Goal: Information Seeking & Learning: Learn about a topic

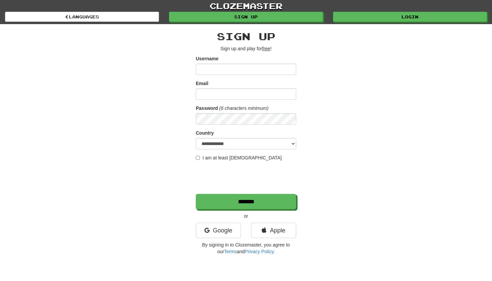
click at [265, 71] on input "Username" at bounding box center [246, 69] width 100 height 11
click at [253, 93] on input "Email" at bounding box center [246, 93] width 100 height 11
click at [376, 25] on div "**********" at bounding box center [246, 141] width 392 height 234
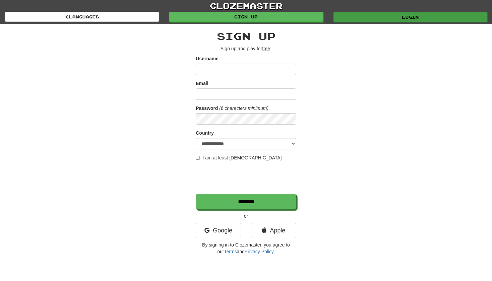
click at [356, 17] on link "Login" at bounding box center [410, 17] width 154 height 10
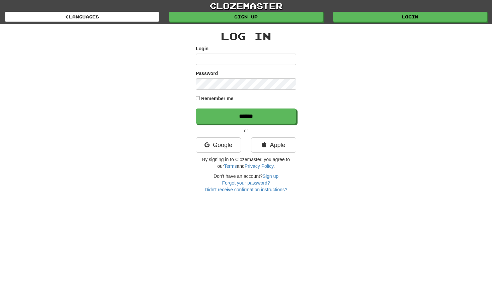
click at [271, 62] on input "Login" at bounding box center [246, 59] width 100 height 11
click at [287, 59] on input "Login" at bounding box center [246, 59] width 100 height 11
click at [138, 13] on link "Languages" at bounding box center [82, 17] width 154 height 10
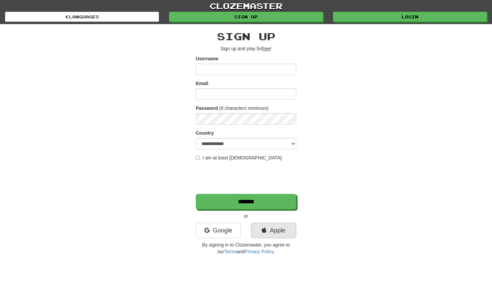
click at [291, 230] on link "Apple" at bounding box center [273, 230] width 45 height 15
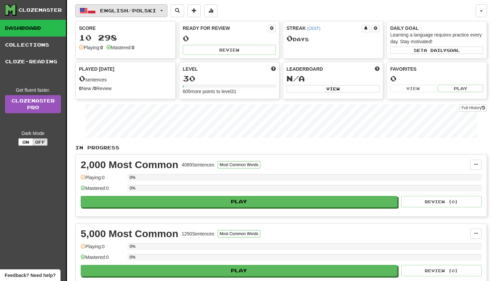
click at [155, 6] on button "English / Polski" at bounding box center [121, 10] width 92 height 13
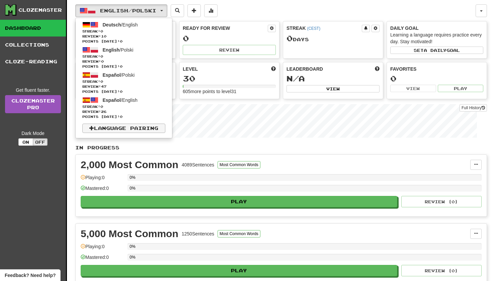
click at [143, 125] on link "Language Pairing" at bounding box center [123, 127] width 83 height 9
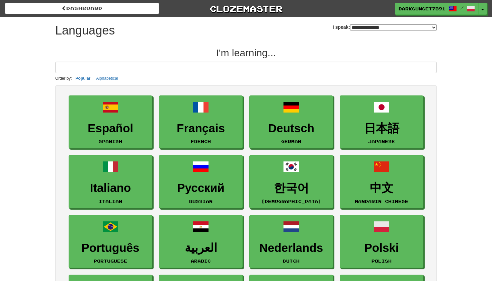
select select "*******"
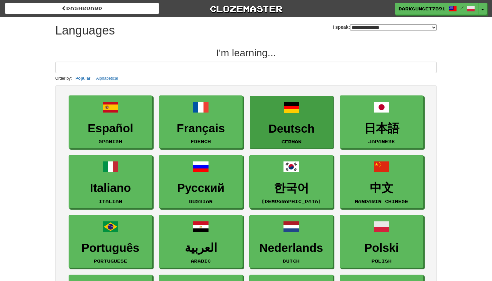
click at [306, 117] on link "Deutsch German" at bounding box center [292, 122] width 84 height 53
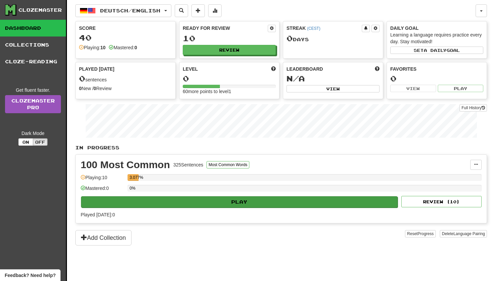
click at [209, 199] on button "Play" at bounding box center [239, 201] width 317 height 11
select select "**"
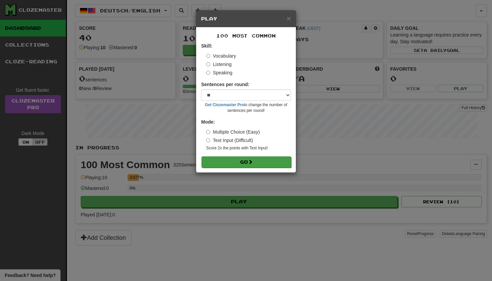
click at [237, 158] on button "Go" at bounding box center [246, 161] width 90 height 11
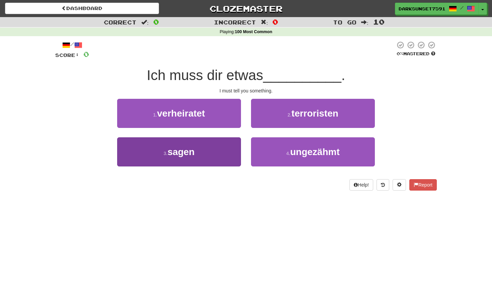
click at [217, 155] on button "3 . sagen" at bounding box center [179, 151] width 124 height 29
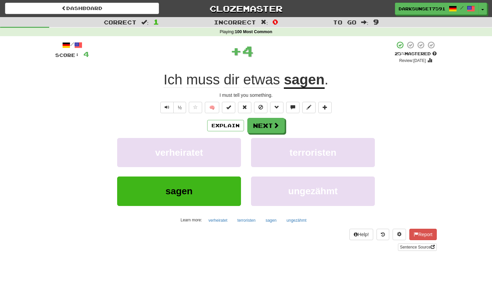
click at [268, 78] on span "etwas" at bounding box center [261, 80] width 37 height 16
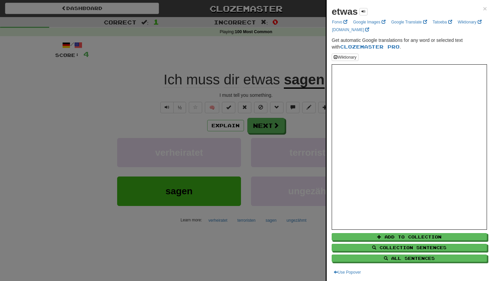
click at [299, 57] on div at bounding box center [246, 140] width 492 height 281
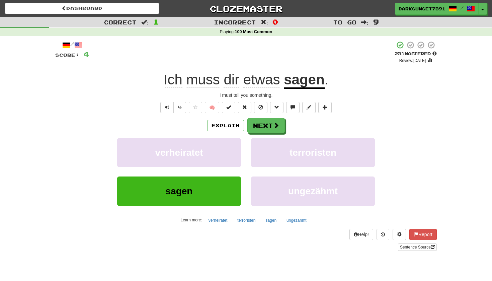
click at [305, 80] on u "sagen" at bounding box center [304, 80] width 40 height 17
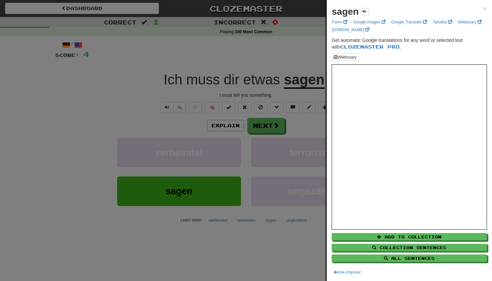
click at [308, 53] on div at bounding box center [246, 140] width 492 height 281
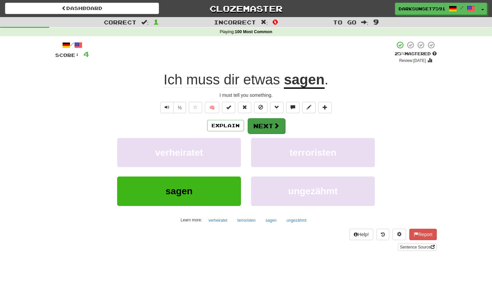
click at [263, 126] on button "Next" at bounding box center [266, 125] width 37 height 15
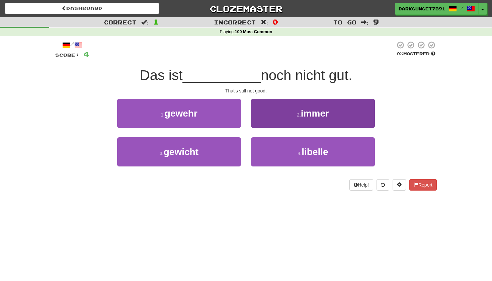
click at [269, 116] on button "2 . immer" at bounding box center [313, 113] width 124 height 29
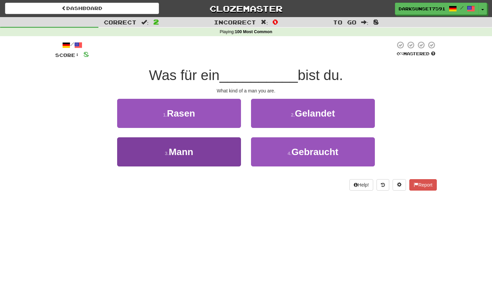
click at [198, 147] on button "3 . Mann" at bounding box center [179, 151] width 124 height 29
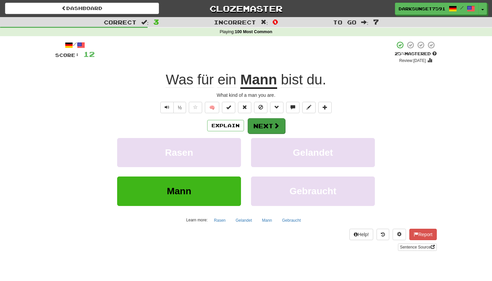
click at [276, 124] on span at bounding box center [276, 125] width 6 height 6
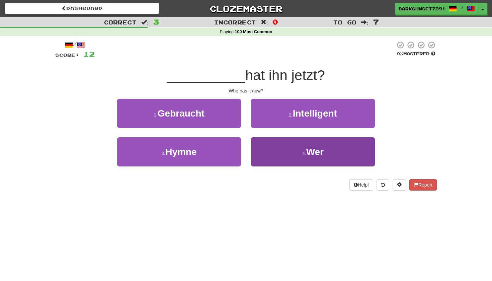
click at [306, 161] on button "4 . Wer" at bounding box center [313, 151] width 124 height 29
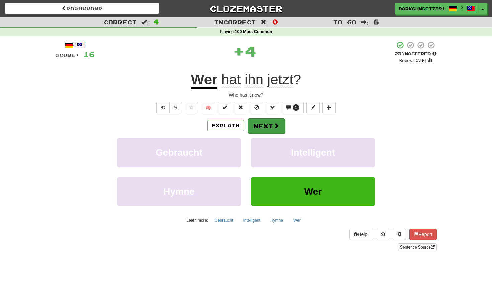
click at [273, 122] on span at bounding box center [276, 125] width 6 height 6
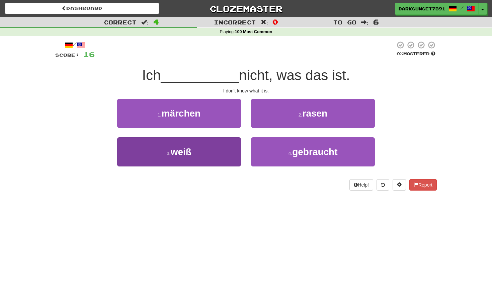
click at [203, 144] on button "3 . weiß" at bounding box center [179, 151] width 124 height 29
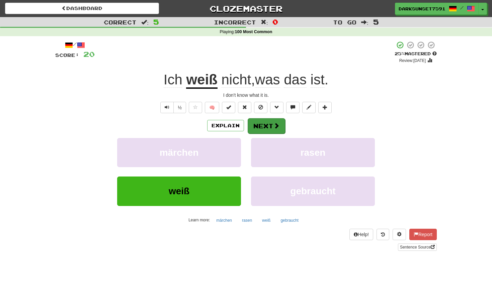
click at [262, 119] on button "Next" at bounding box center [266, 125] width 37 height 15
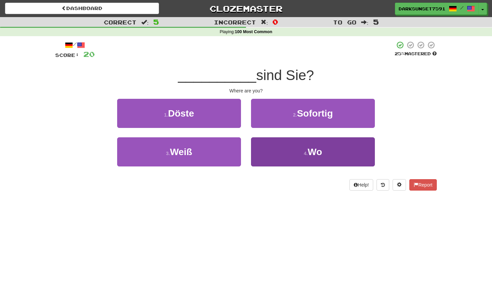
click at [348, 145] on button "4 . Wo" at bounding box center [313, 151] width 124 height 29
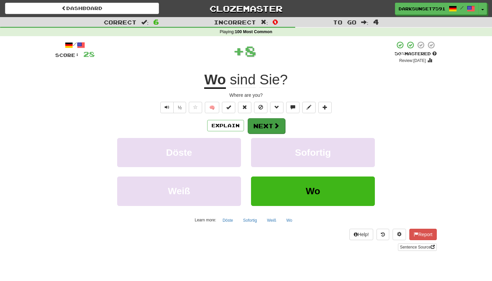
click at [278, 127] on span at bounding box center [276, 125] width 6 height 6
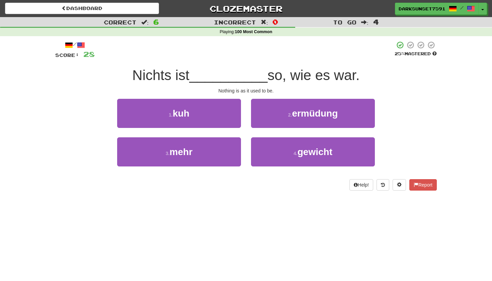
drag, startPoint x: 269, startPoint y: 76, endPoint x: 376, endPoint y: 76, distance: 106.4
click at [376, 76] on div "Nichts ist __________ so, wie es war." at bounding box center [246, 75] width 382 height 18
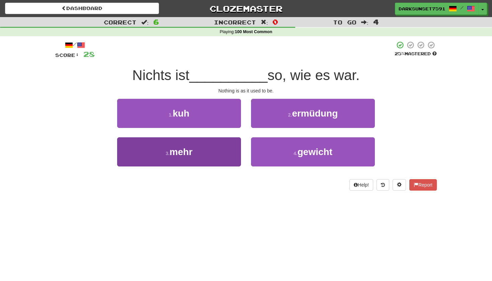
click at [211, 162] on button "3 . mehr" at bounding box center [179, 151] width 124 height 29
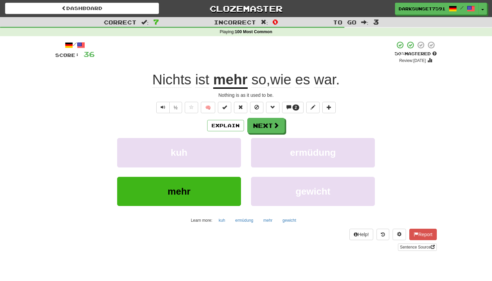
click at [230, 75] on u "mehr" at bounding box center [230, 80] width 34 height 17
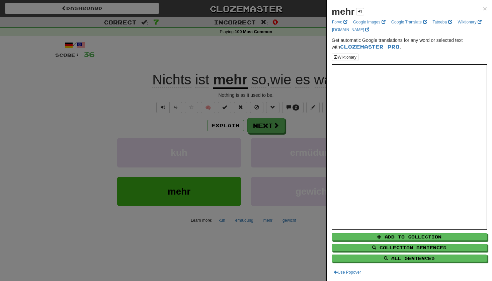
click at [276, 66] on div at bounding box center [246, 140] width 492 height 281
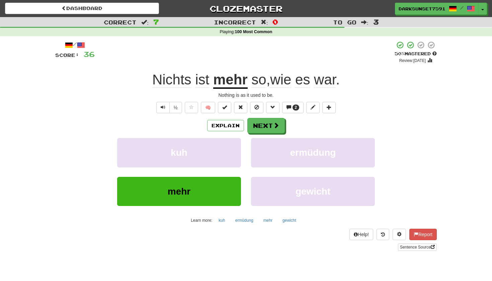
click at [257, 80] on span "so" at bounding box center [258, 80] width 15 height 16
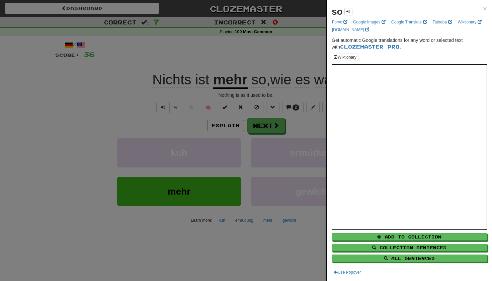
click at [286, 63] on div at bounding box center [246, 140] width 492 height 281
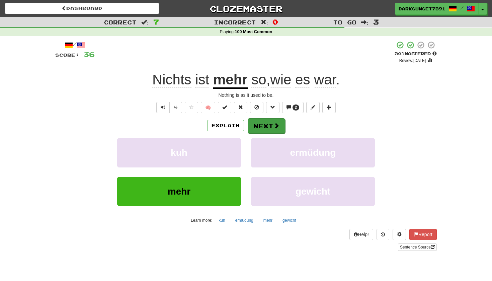
click at [270, 129] on button "Next" at bounding box center [266, 125] width 37 height 15
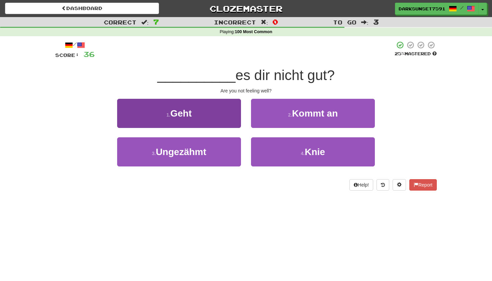
click at [205, 120] on button "1 . Geht" at bounding box center [179, 113] width 124 height 29
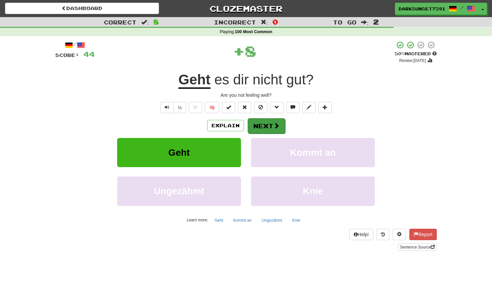
click at [270, 124] on button "Next" at bounding box center [266, 125] width 37 height 15
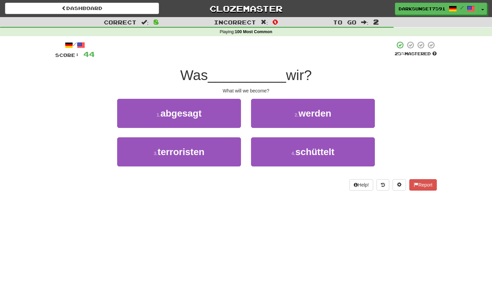
drag, startPoint x: 186, startPoint y: 79, endPoint x: 315, endPoint y: 81, distance: 128.5
click at [315, 81] on div "Was __________ wir?" at bounding box center [246, 75] width 382 height 18
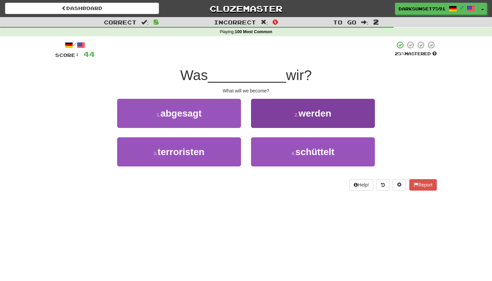
click at [300, 108] on span "werden" at bounding box center [315, 113] width 33 height 10
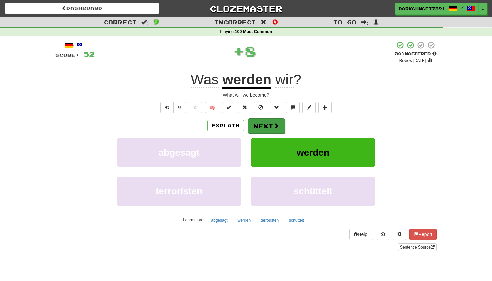
click at [258, 124] on button "Next" at bounding box center [266, 125] width 37 height 15
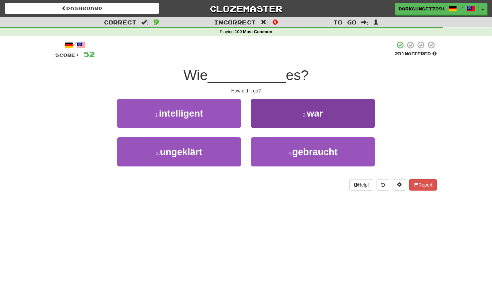
click at [310, 116] on span "war" at bounding box center [315, 113] width 16 height 10
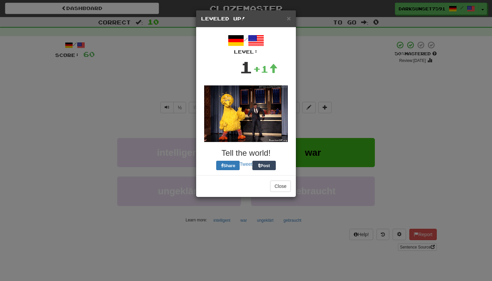
click at [289, 22] on div "× Leveled Up!" at bounding box center [246, 18] width 100 height 17
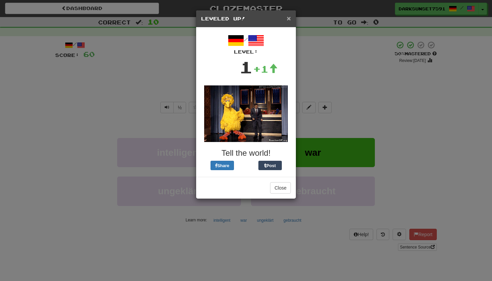
click at [289, 16] on span "×" at bounding box center [289, 18] width 4 height 8
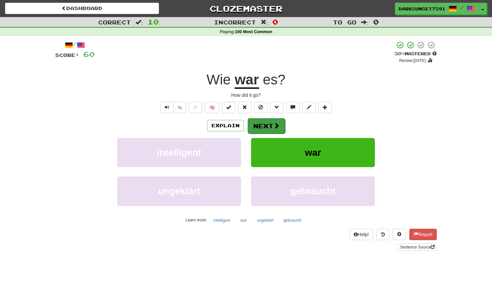
click at [274, 122] on span at bounding box center [276, 125] width 6 height 6
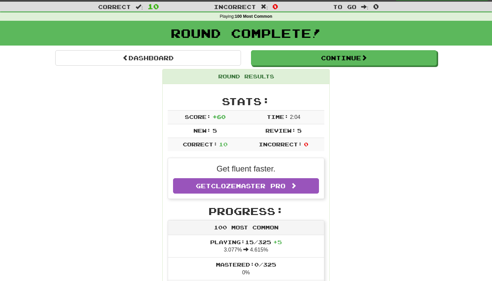
scroll to position [19, 0]
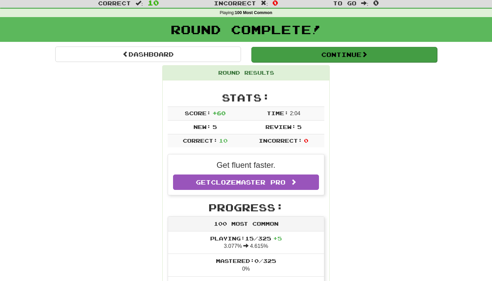
click at [338, 59] on button "Continue" at bounding box center [344, 54] width 186 height 15
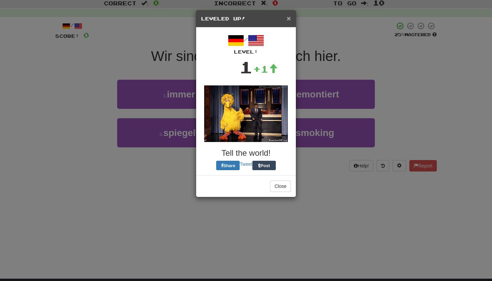
click at [288, 19] on span "×" at bounding box center [289, 18] width 4 height 8
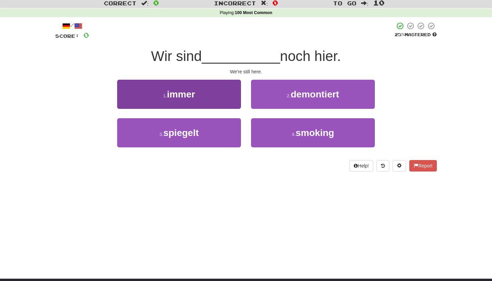
click at [209, 87] on button "1 . immer" at bounding box center [179, 94] width 124 height 29
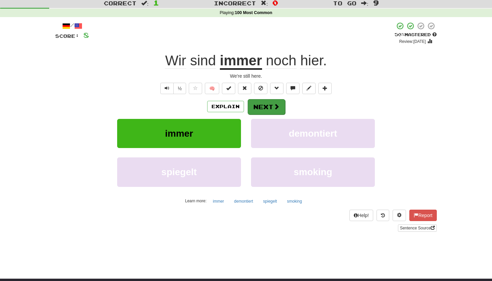
click at [261, 105] on button "Next" at bounding box center [266, 106] width 37 height 15
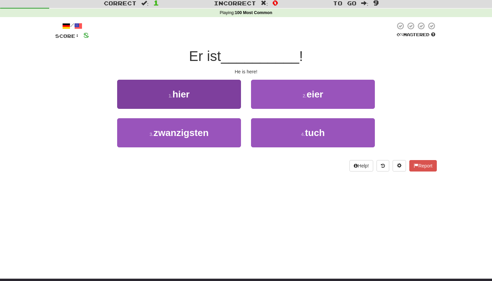
click at [201, 87] on button "1 . hier" at bounding box center [179, 94] width 124 height 29
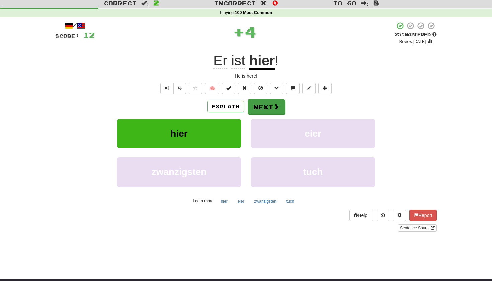
click at [264, 108] on button "Next" at bounding box center [266, 106] width 37 height 15
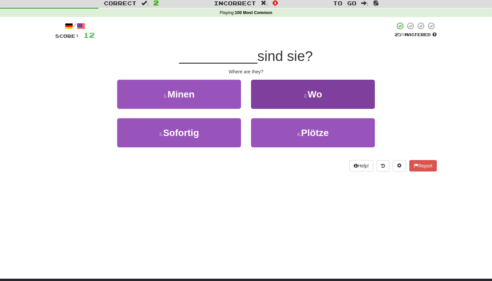
click at [268, 95] on button "2 . Wo" at bounding box center [313, 94] width 124 height 29
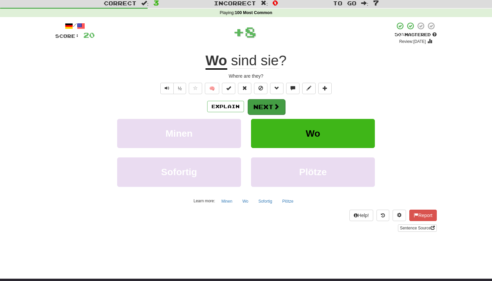
click at [266, 105] on button "Next" at bounding box center [266, 106] width 37 height 15
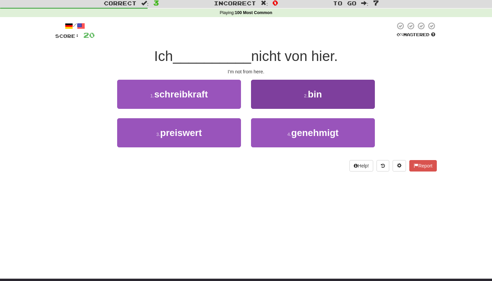
click at [296, 93] on button "2 . bin" at bounding box center [313, 94] width 124 height 29
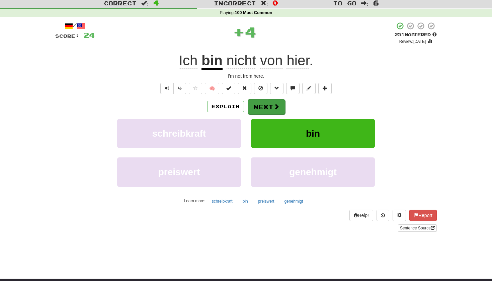
click at [270, 104] on button "Next" at bounding box center [266, 106] width 37 height 15
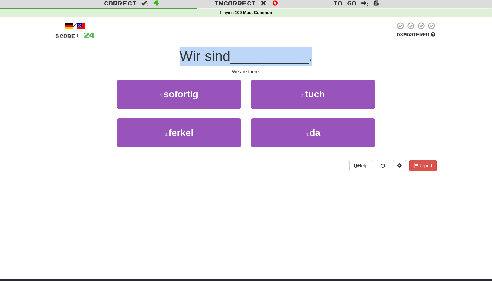
drag, startPoint x: 183, startPoint y: 57, endPoint x: 326, endPoint y: 59, distance: 143.3
click at [324, 59] on div "Wir sind __________ ." at bounding box center [246, 56] width 382 height 18
click at [326, 59] on div "Wir sind __________ ." at bounding box center [246, 56] width 382 height 18
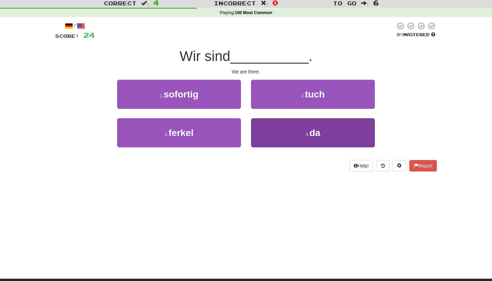
click at [304, 133] on button "4 . da" at bounding box center [313, 132] width 124 height 29
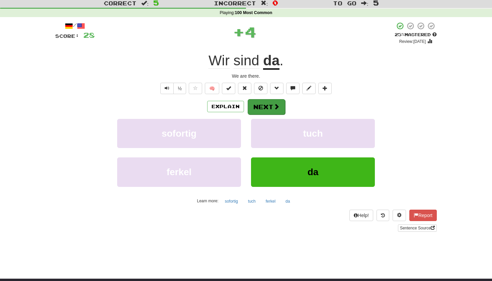
click at [272, 109] on button "Next" at bounding box center [266, 106] width 37 height 15
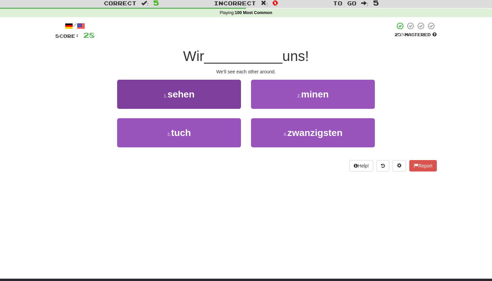
click at [198, 95] on button "1 . sehen" at bounding box center [179, 94] width 124 height 29
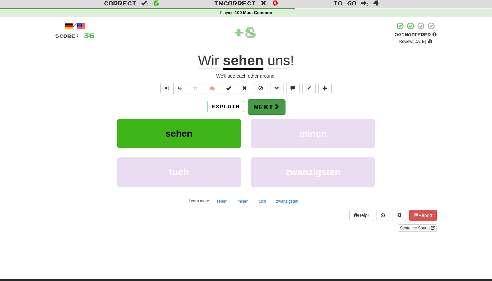
click at [265, 108] on button "Next" at bounding box center [266, 106] width 37 height 15
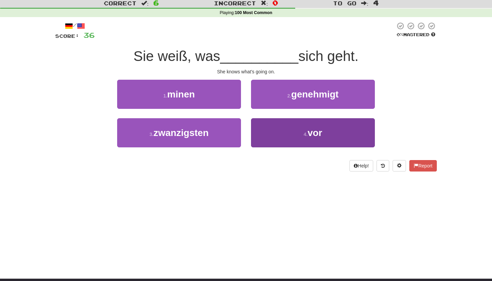
click at [317, 143] on button "4 . vor" at bounding box center [313, 132] width 124 height 29
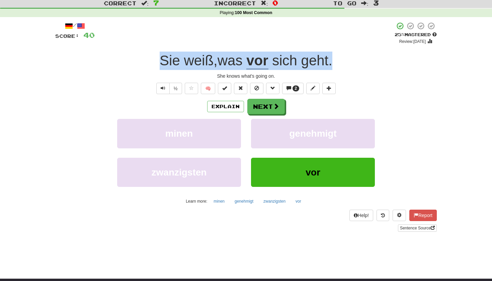
drag, startPoint x: 345, startPoint y: 64, endPoint x: 136, endPoint y: 64, distance: 209.2
click at [136, 64] on div "Sie weiß , was vor sich geht ." at bounding box center [246, 61] width 382 height 18
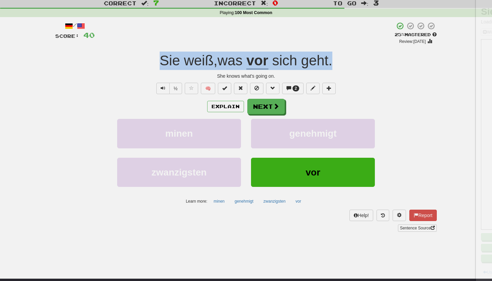
copy div "Sie weiß , was vor sich geht ."
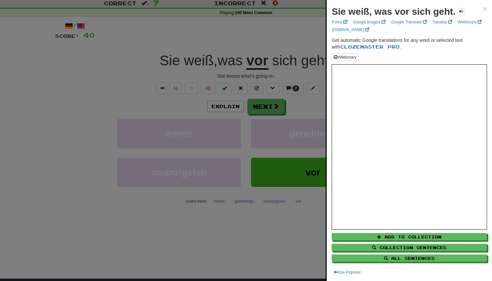
click at [296, 47] on div at bounding box center [246, 140] width 492 height 281
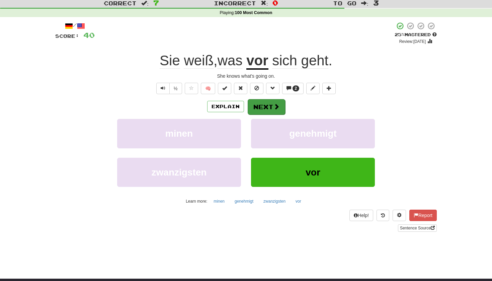
click at [270, 107] on button "Next" at bounding box center [266, 106] width 37 height 15
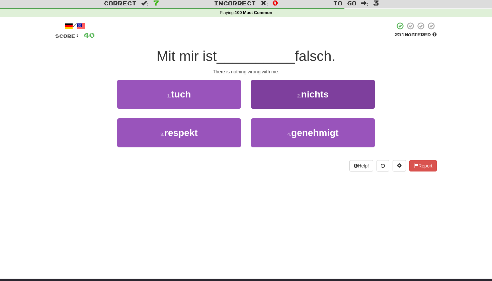
click at [297, 91] on button "2 . nichts" at bounding box center [313, 94] width 124 height 29
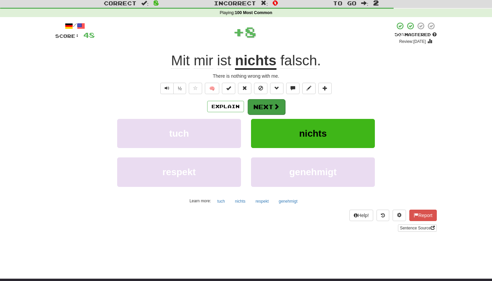
click at [269, 107] on button "Next" at bounding box center [266, 106] width 37 height 15
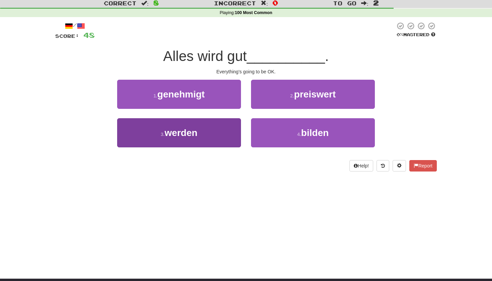
click at [209, 130] on button "3 . werden" at bounding box center [179, 132] width 124 height 29
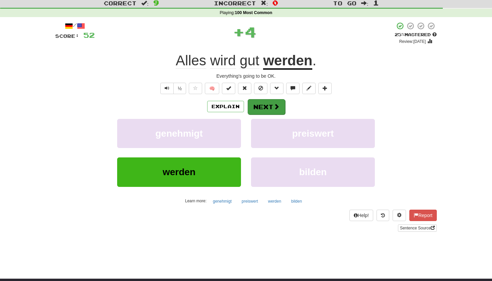
click at [261, 105] on button "Next" at bounding box center [266, 106] width 37 height 15
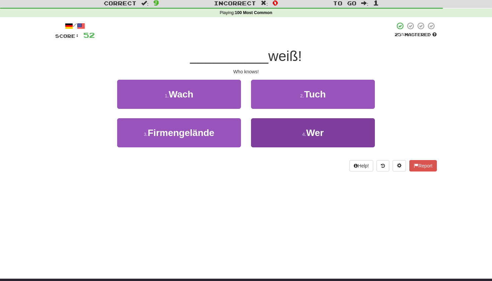
click at [281, 129] on button "4 . Wer" at bounding box center [313, 132] width 124 height 29
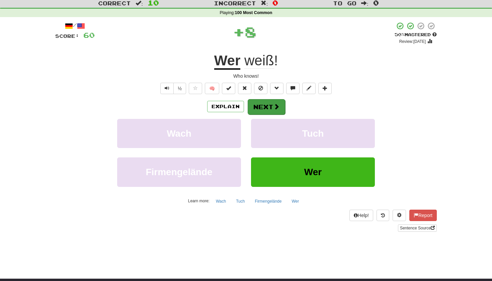
click at [262, 111] on button "Next" at bounding box center [266, 106] width 37 height 15
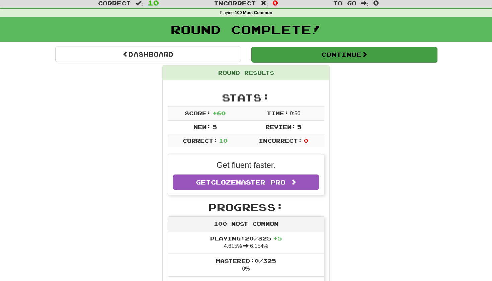
click at [329, 52] on button "Continue" at bounding box center [344, 54] width 186 height 15
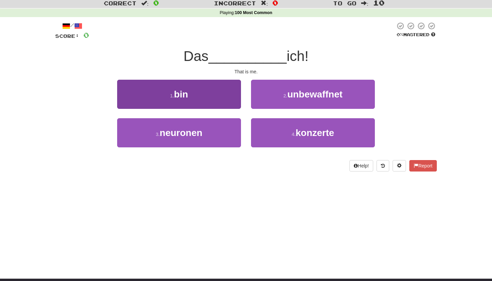
click at [208, 89] on button "1 . bin" at bounding box center [179, 94] width 124 height 29
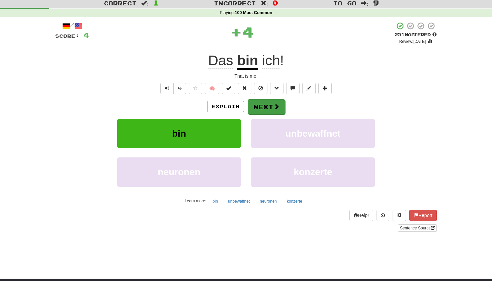
click at [271, 105] on button "Next" at bounding box center [266, 106] width 37 height 15
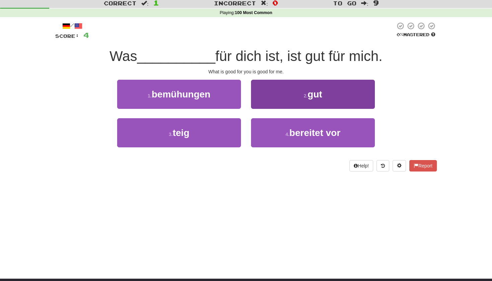
click at [297, 97] on button "2 . gut" at bounding box center [313, 94] width 124 height 29
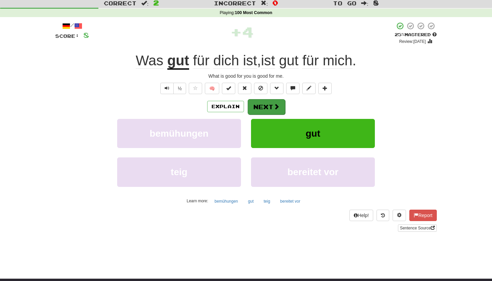
click at [278, 107] on span at bounding box center [276, 106] width 6 height 6
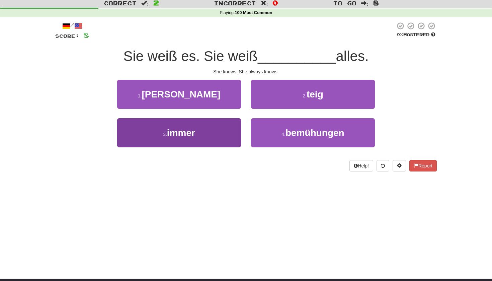
click at [191, 141] on button "3 . immer" at bounding box center [179, 132] width 124 height 29
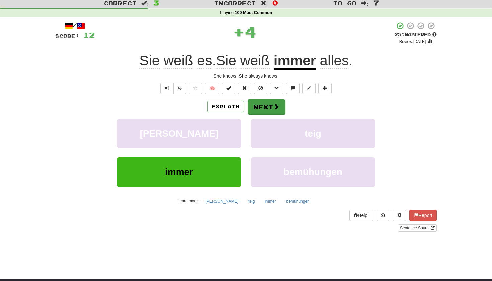
click at [265, 107] on button "Next" at bounding box center [266, 106] width 37 height 15
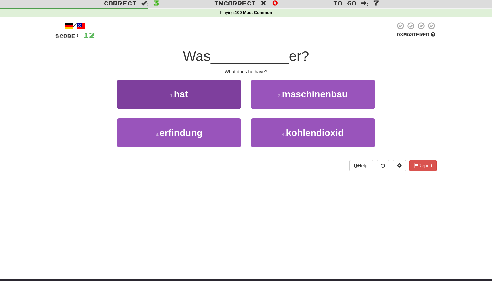
click at [184, 89] on span "hat" at bounding box center [181, 94] width 14 height 10
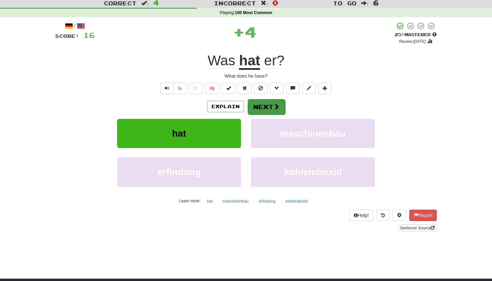
click at [283, 108] on button "Next" at bounding box center [266, 106] width 37 height 15
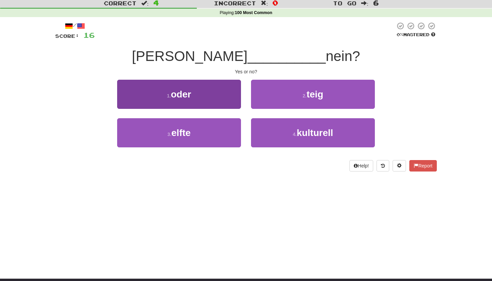
click at [193, 90] on button "1 . oder" at bounding box center [179, 94] width 124 height 29
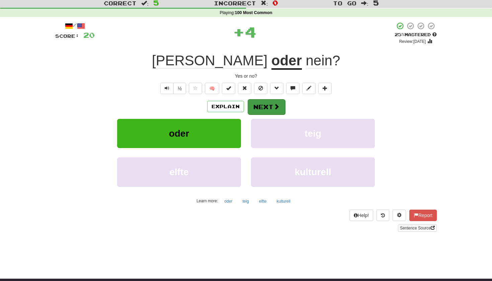
click at [266, 107] on button "Next" at bounding box center [266, 106] width 37 height 15
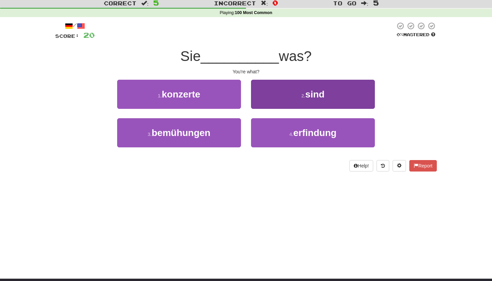
click at [288, 98] on button "2 . sind" at bounding box center [313, 94] width 124 height 29
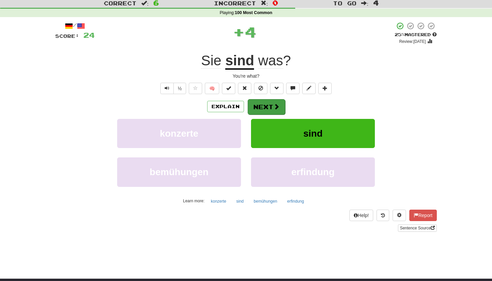
click at [279, 101] on button "Next" at bounding box center [266, 106] width 37 height 15
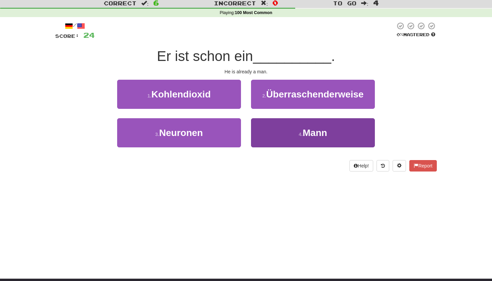
click at [294, 118] on button "4 . [PERSON_NAME]" at bounding box center [313, 132] width 124 height 29
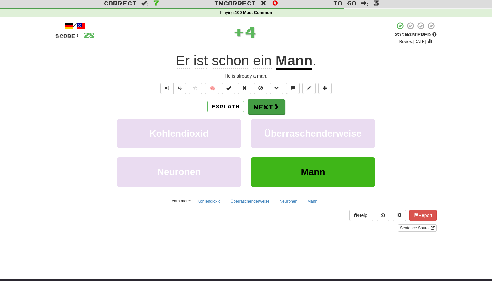
click at [275, 107] on span at bounding box center [276, 106] width 6 height 6
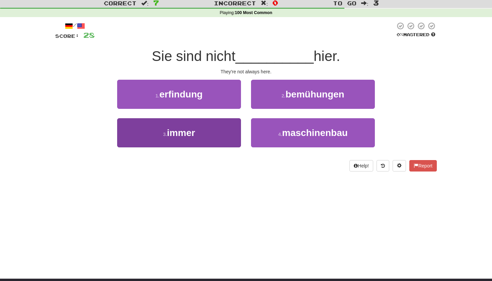
click at [195, 130] on span "immer" at bounding box center [181, 133] width 28 height 10
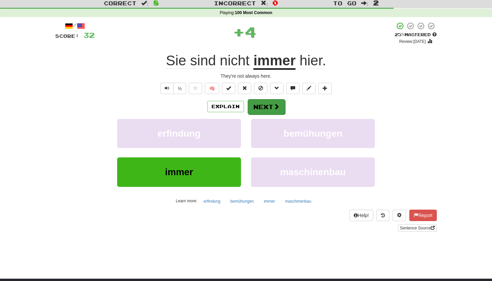
click at [266, 104] on button "Next" at bounding box center [266, 106] width 37 height 15
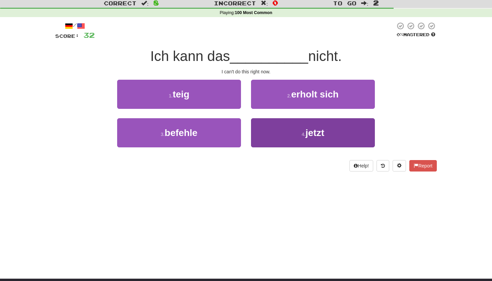
click at [294, 134] on button "4 . jetzt" at bounding box center [313, 132] width 124 height 29
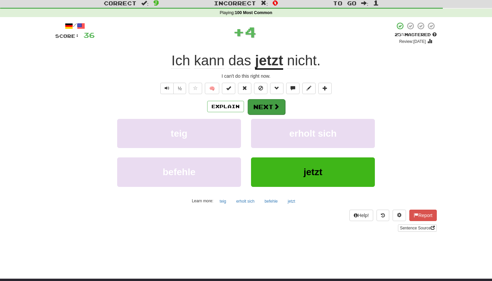
click at [265, 109] on button "Next" at bounding box center [266, 106] width 37 height 15
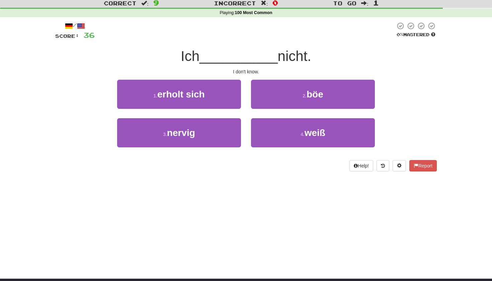
click at [296, 147] on div "4 . weiß" at bounding box center [313, 137] width 134 height 38
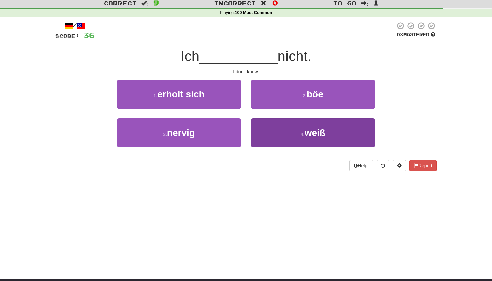
click at [286, 143] on button "4 . weiß" at bounding box center [313, 132] width 124 height 29
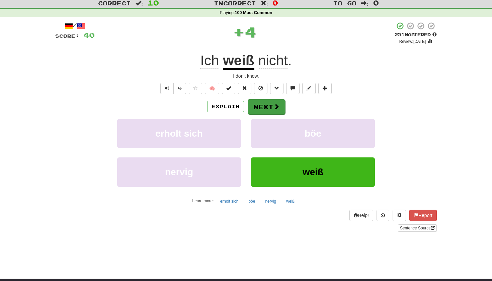
click at [270, 109] on button "Next" at bounding box center [266, 106] width 37 height 15
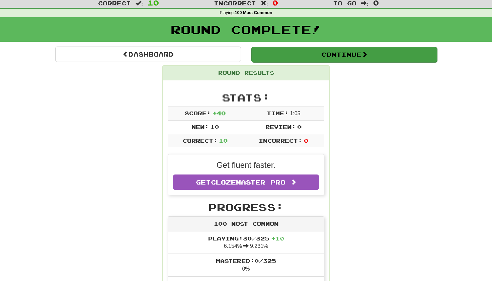
click at [336, 50] on button "Continue" at bounding box center [344, 54] width 186 height 15
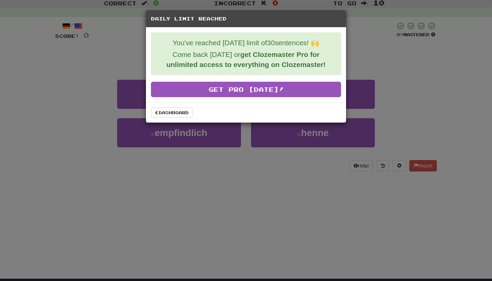
click at [200, 226] on div "Daily Limit Reached You've reached [DATE] limit of 30 sentences! 🙌 Come back [D…" at bounding box center [246, 140] width 492 height 281
